Goal: Task Accomplishment & Management: Manage account settings

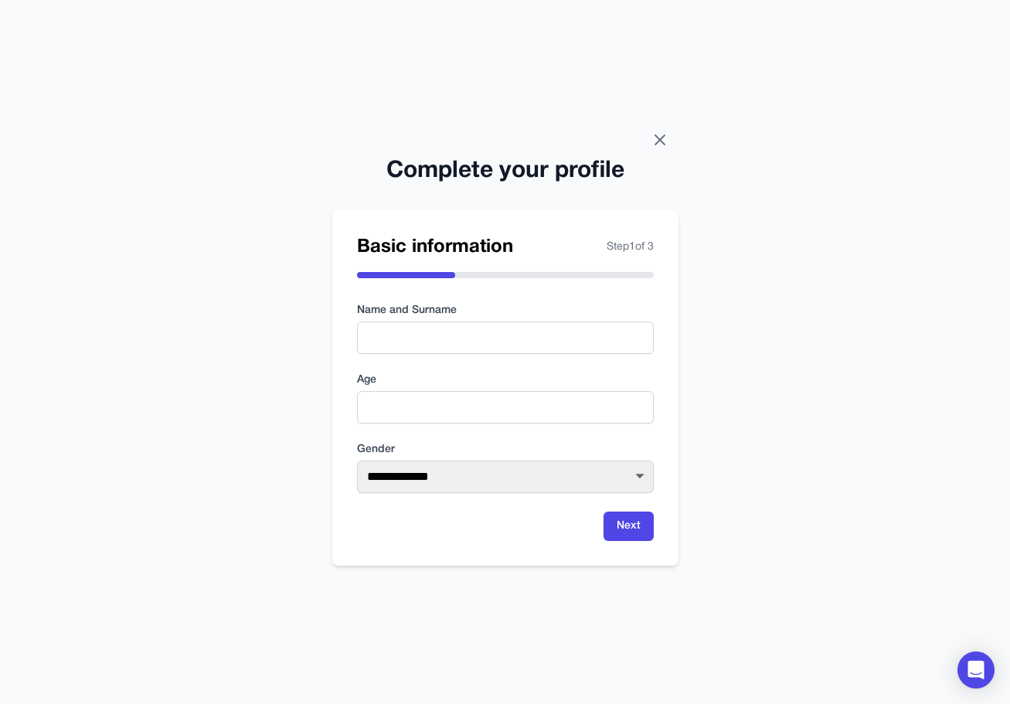
click at [656, 141] on icon at bounding box center [660, 140] width 19 height 19
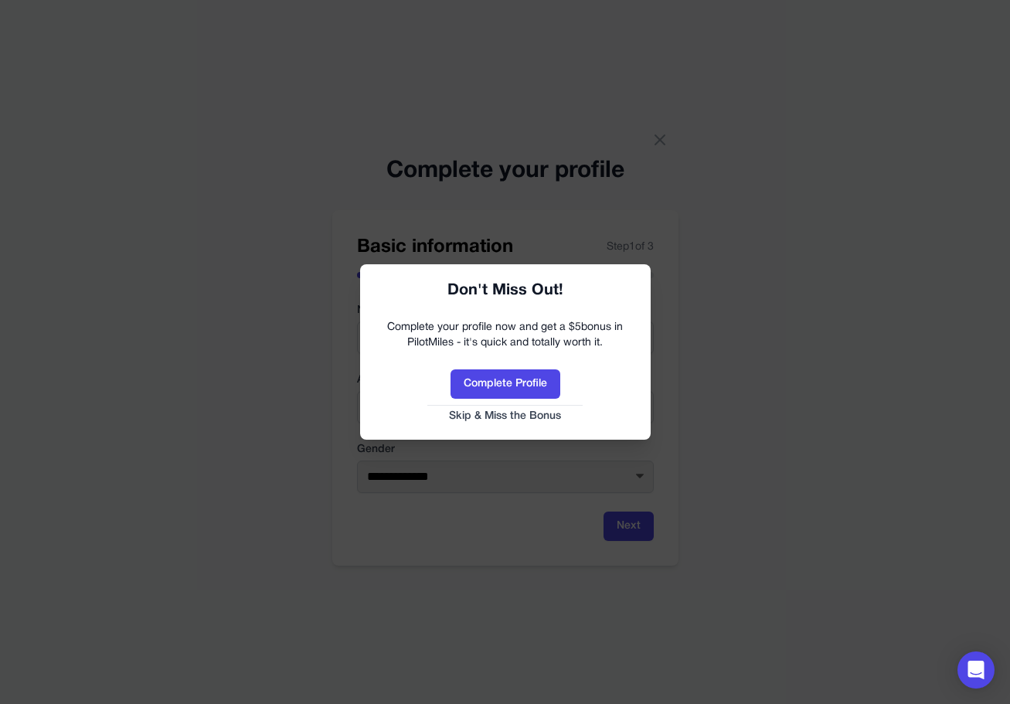
click at [533, 410] on button "Skip & Miss the Bonus" at bounding box center [506, 416] width 260 height 15
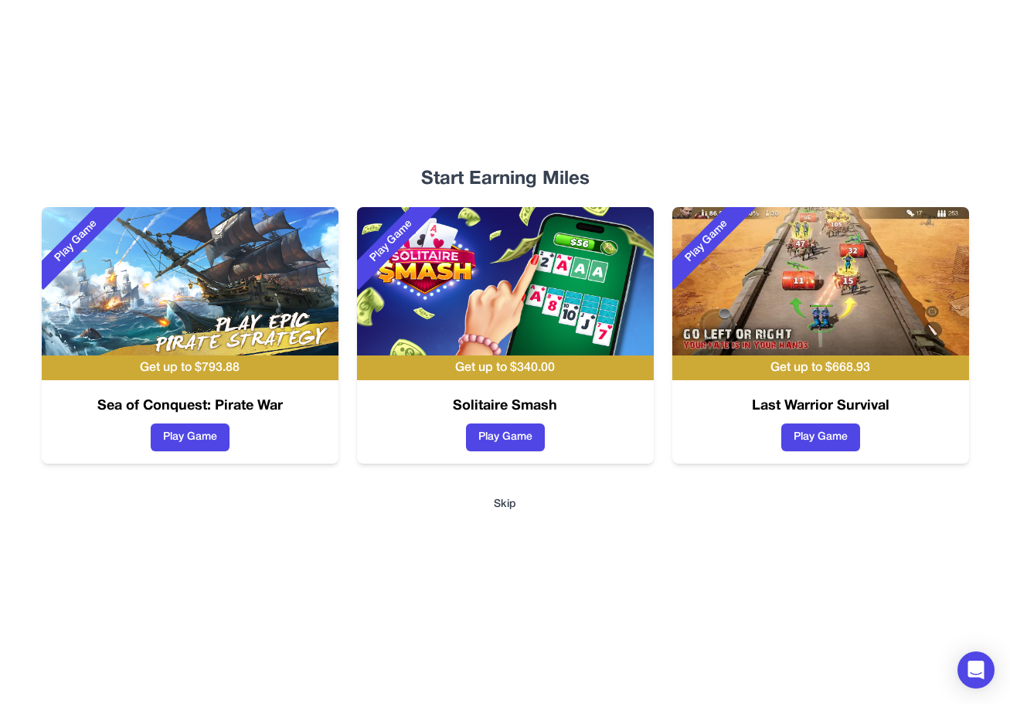
click at [521, 499] on div "Start Earning Miles Play Game Get up to $ 793.88 Sea of Conquest: Pirate War Pl…" at bounding box center [505, 352] width 989 height 704
click at [506, 512] on button "Skip" at bounding box center [505, 504] width 22 height 15
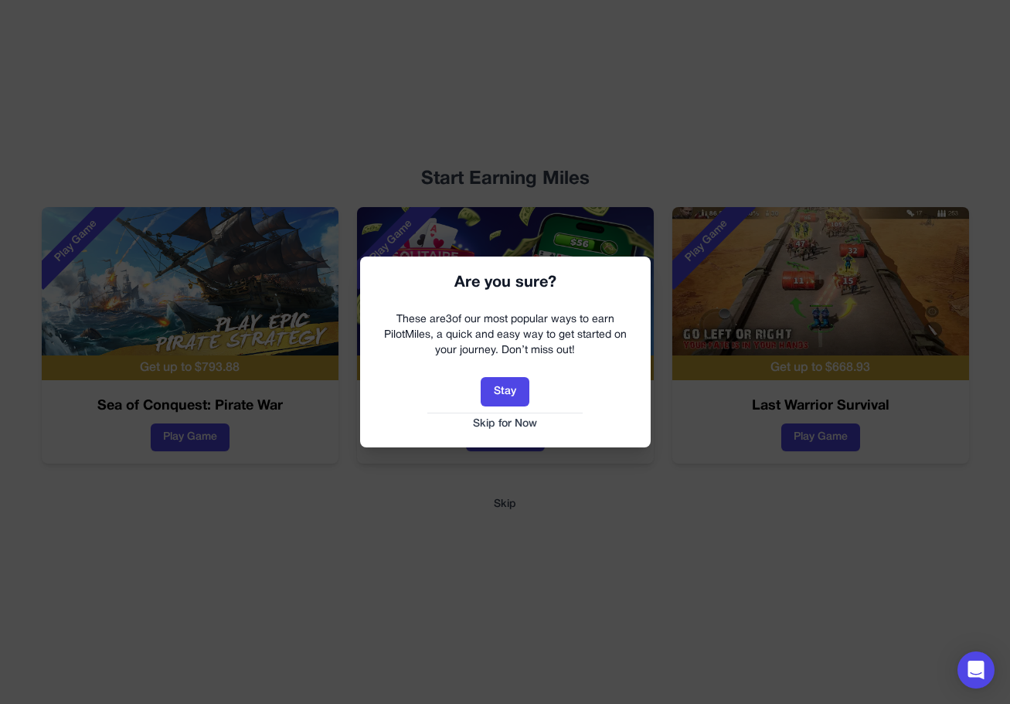
click at [519, 418] on button "Skip for Now" at bounding box center [506, 424] width 260 height 15
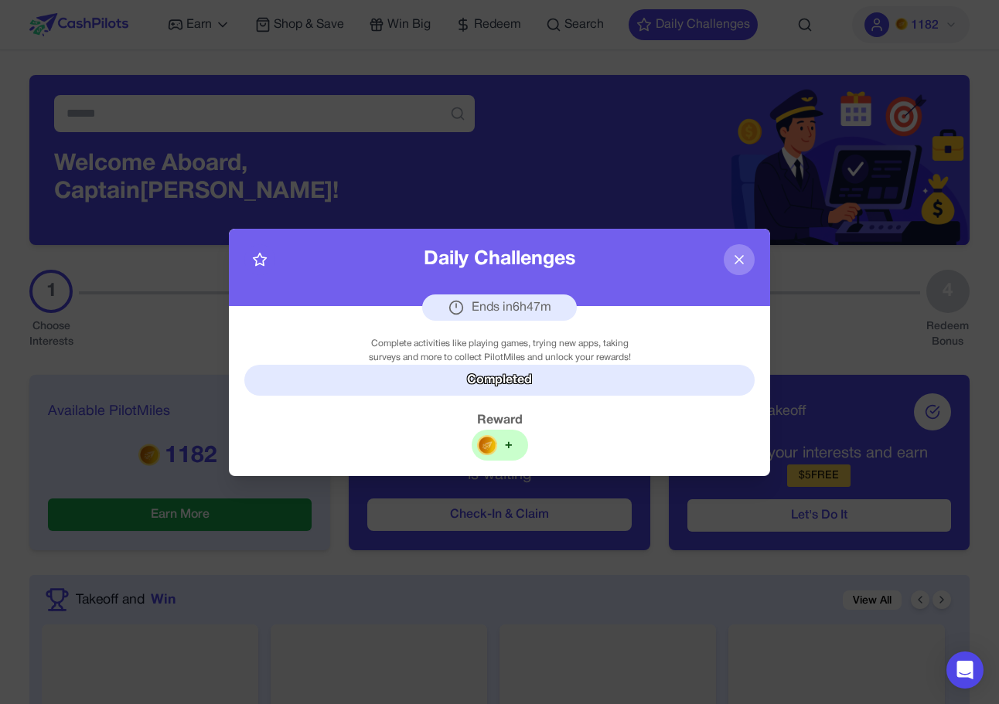
click at [741, 263] on icon at bounding box center [738, 259] width 15 height 15
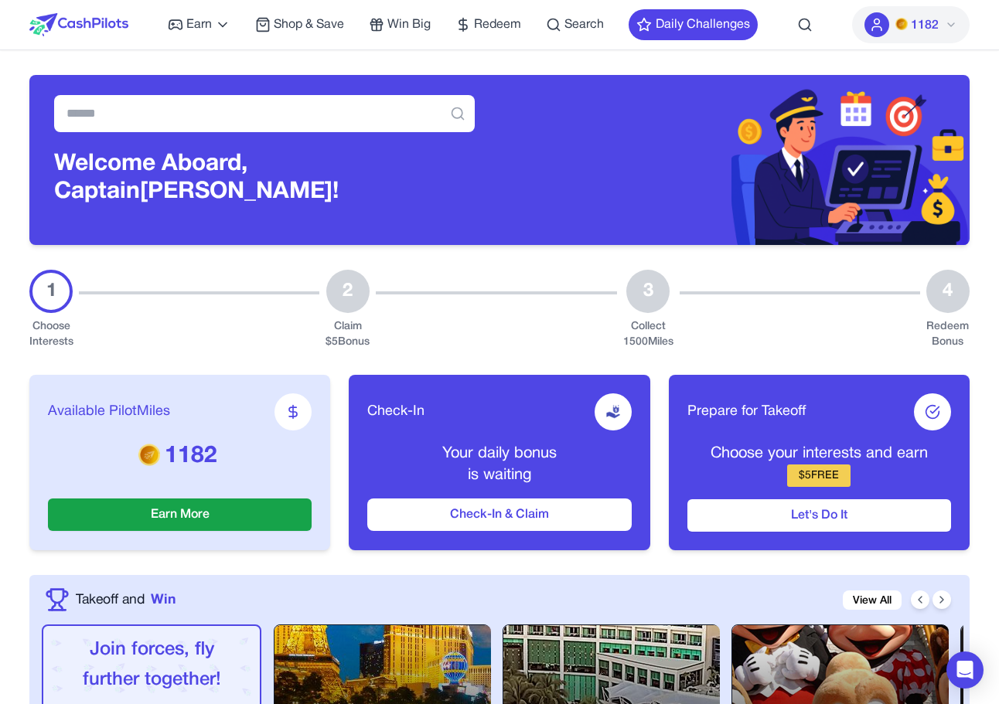
click at [936, 21] on span "1182" at bounding box center [925, 25] width 28 height 19
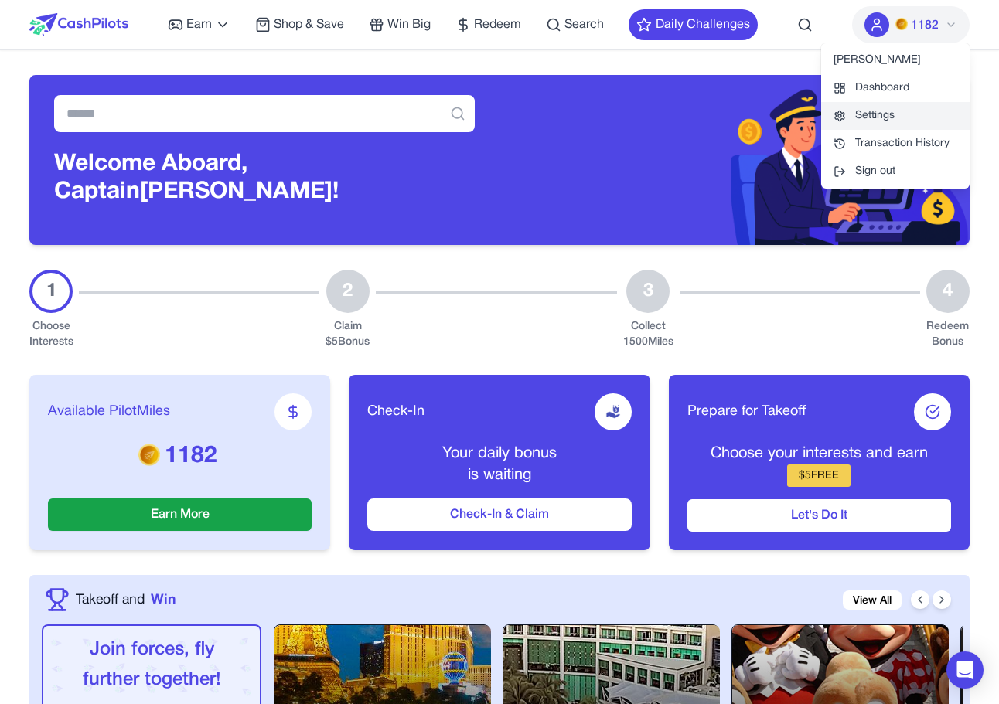
click at [900, 114] on link "Settings" at bounding box center [895, 116] width 148 height 28
